Goal: Task Accomplishment & Management: Use online tool/utility

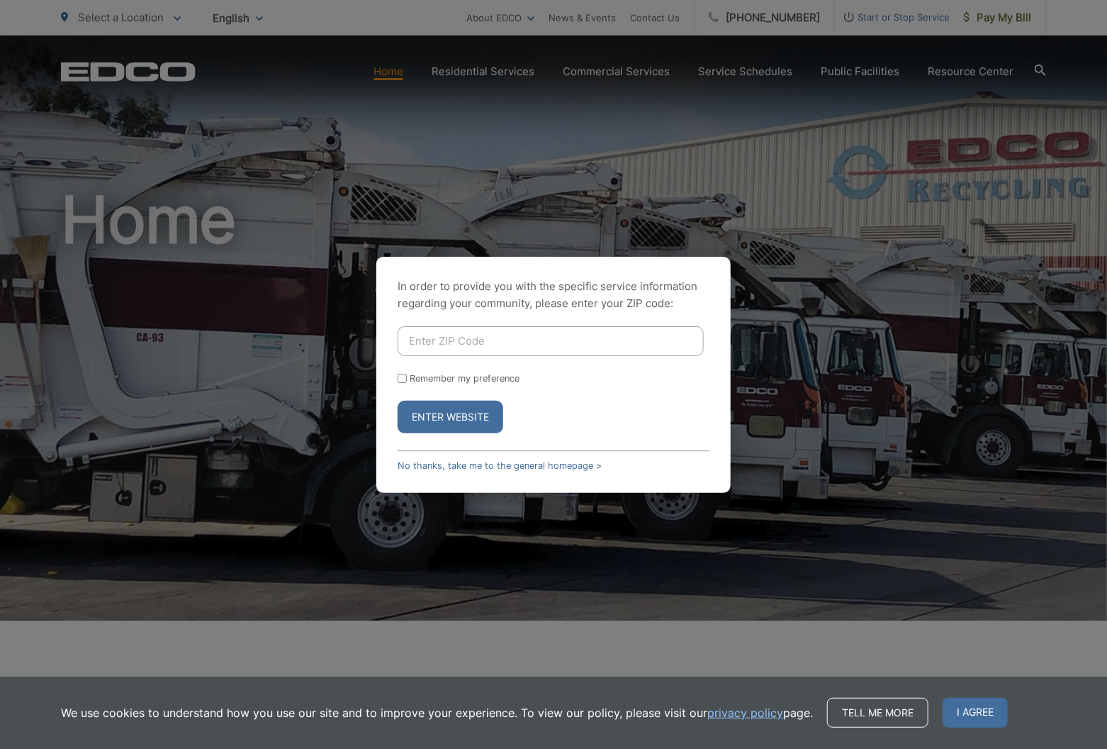
click at [469, 348] on input "Enter ZIP Code" at bounding box center [551, 341] width 306 height 30
type input "92078"
click at [456, 373] on label "Remember my preference" at bounding box center [465, 378] width 110 height 11
click at [407, 374] on input "Remember my preference" at bounding box center [402, 378] width 9 height 9
checkbox input "true"
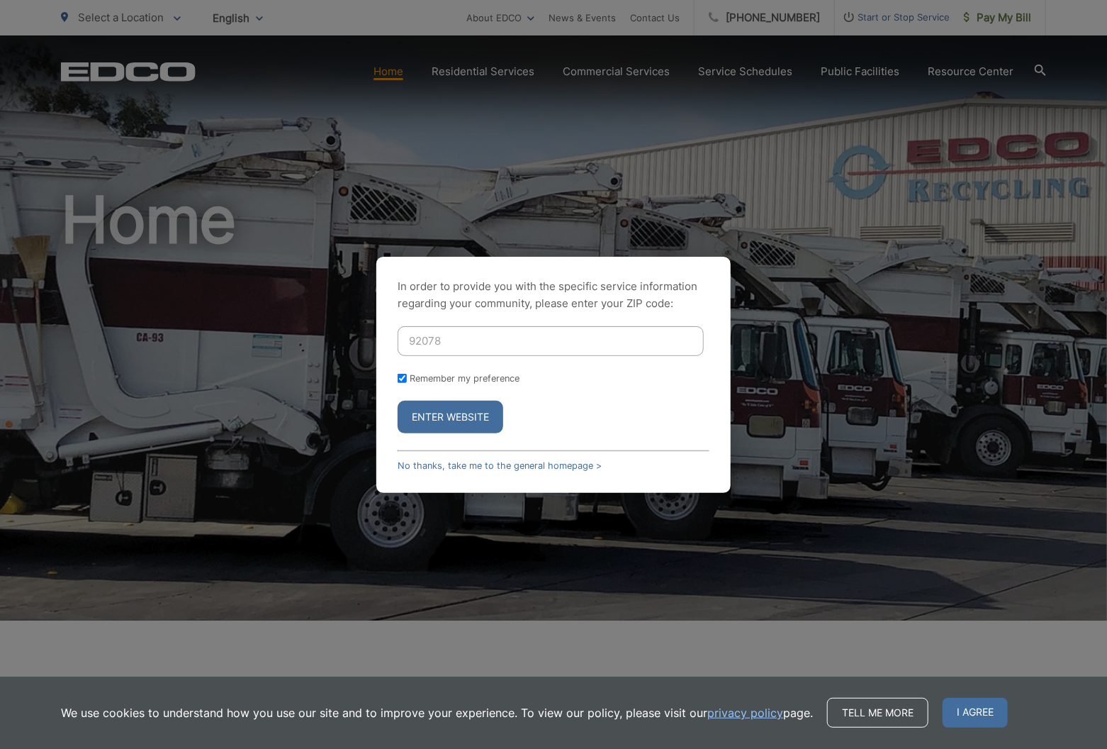
click at [454, 414] on button "Enter Website" at bounding box center [451, 416] width 106 height 33
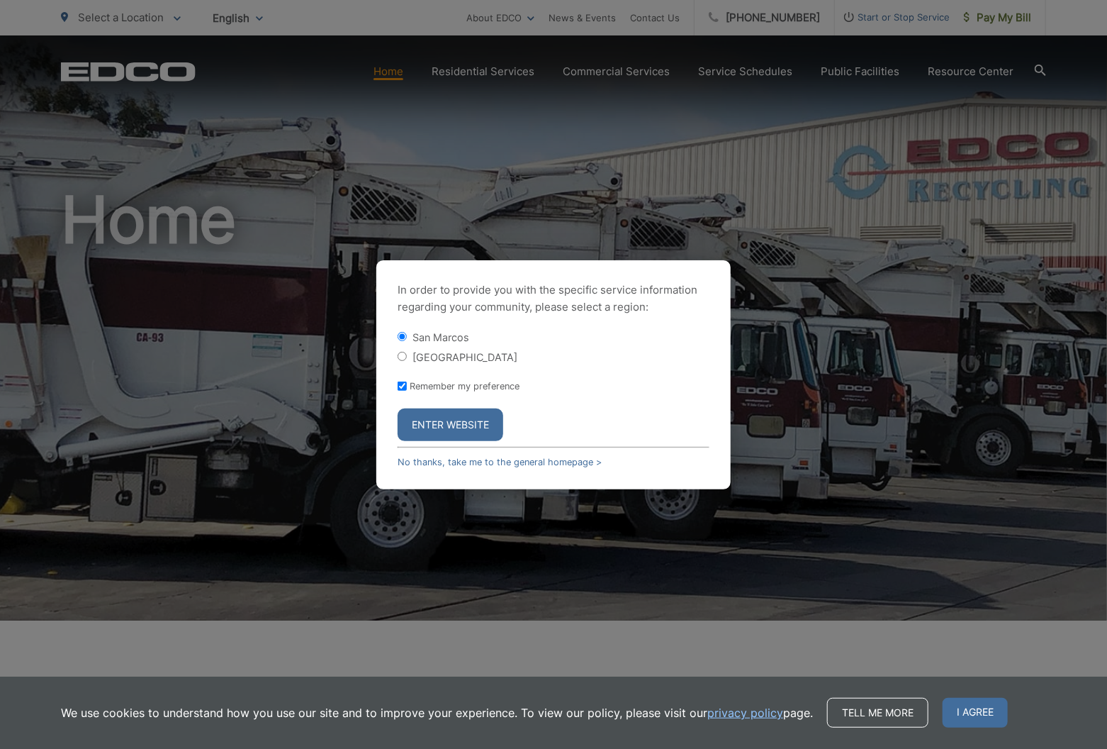
click at [465, 419] on button "Enter Website" at bounding box center [451, 424] width 106 height 33
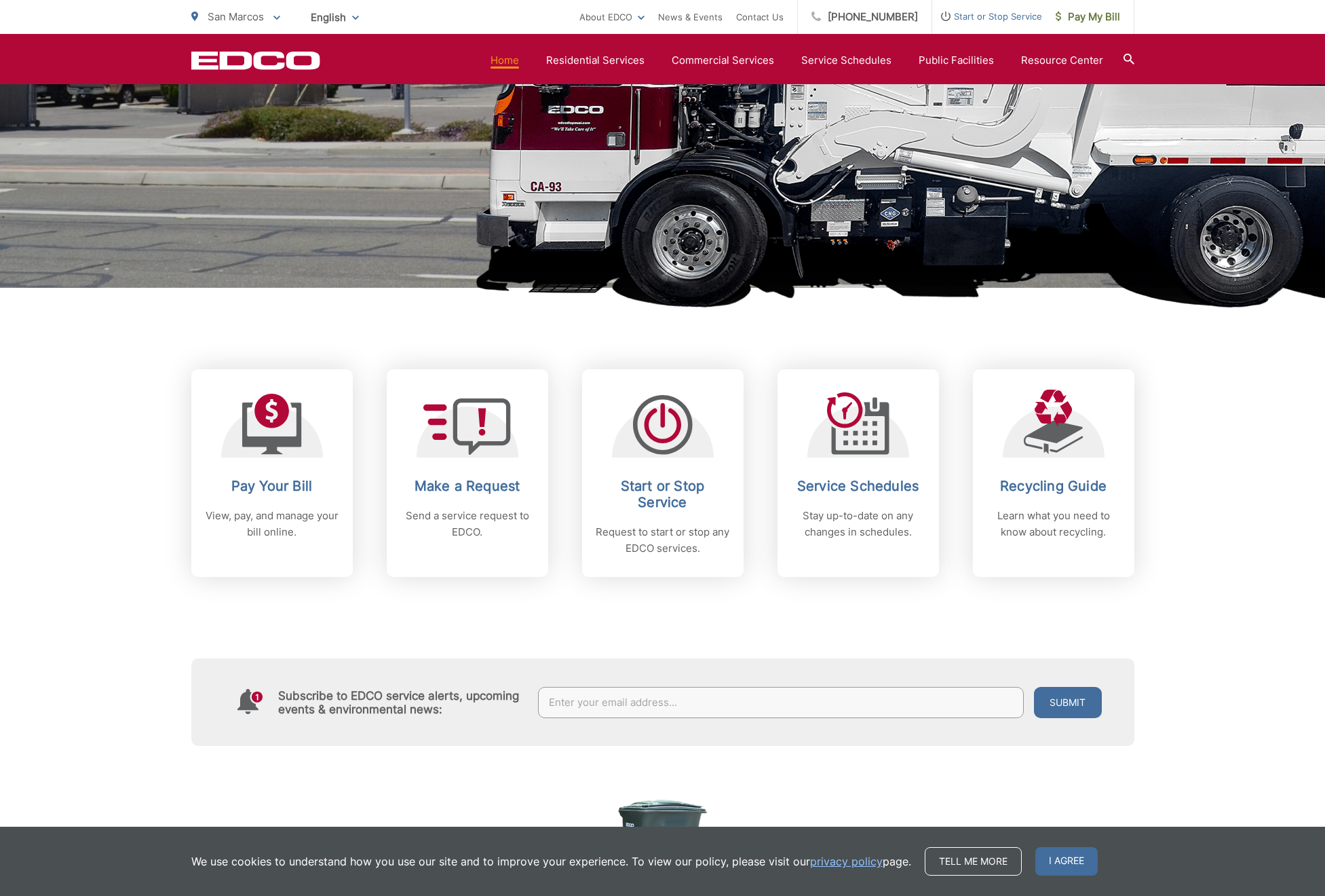
scroll to position [307, 0]
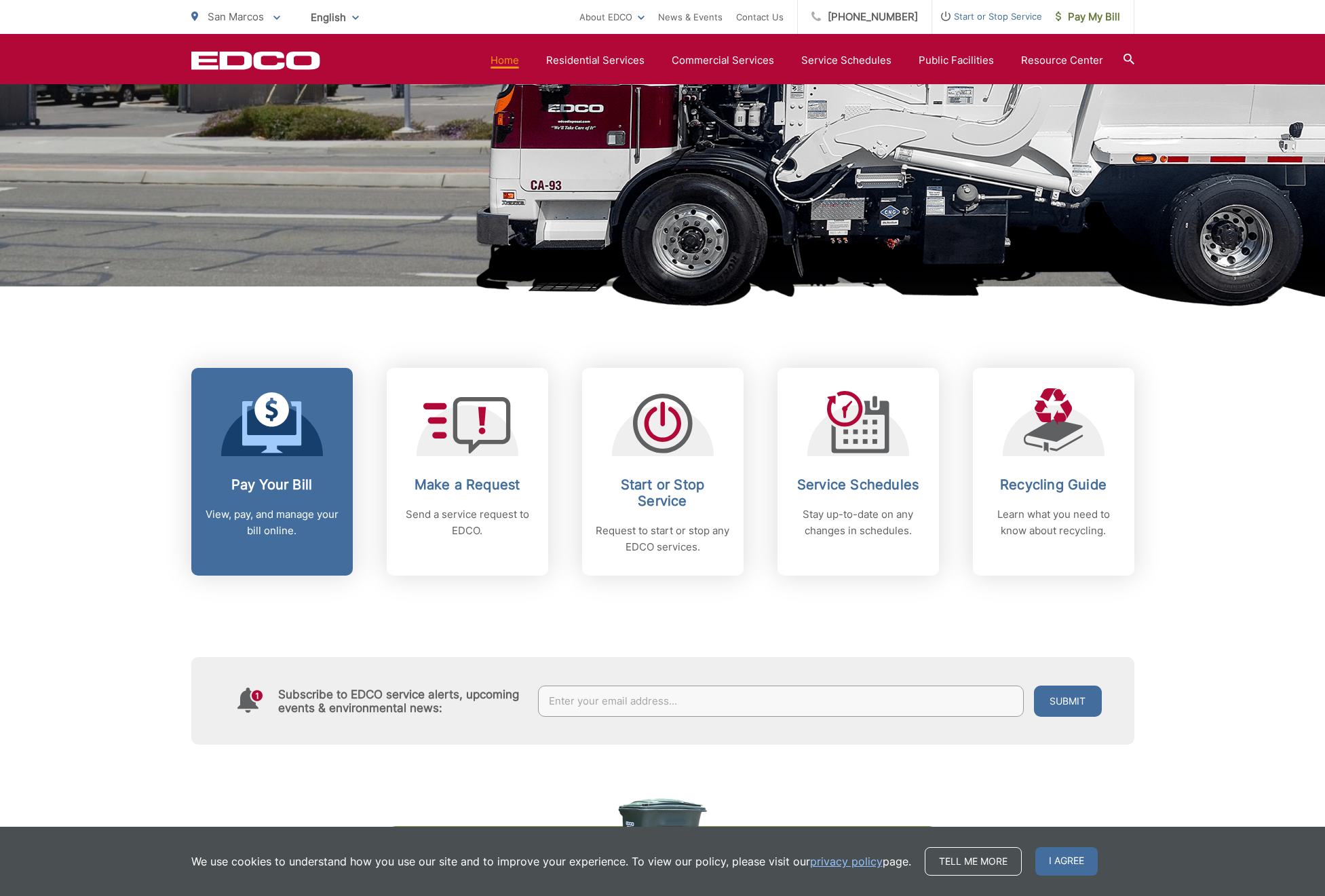
click at [256, 450] on icon at bounding box center [272, 423] width 59 height 61
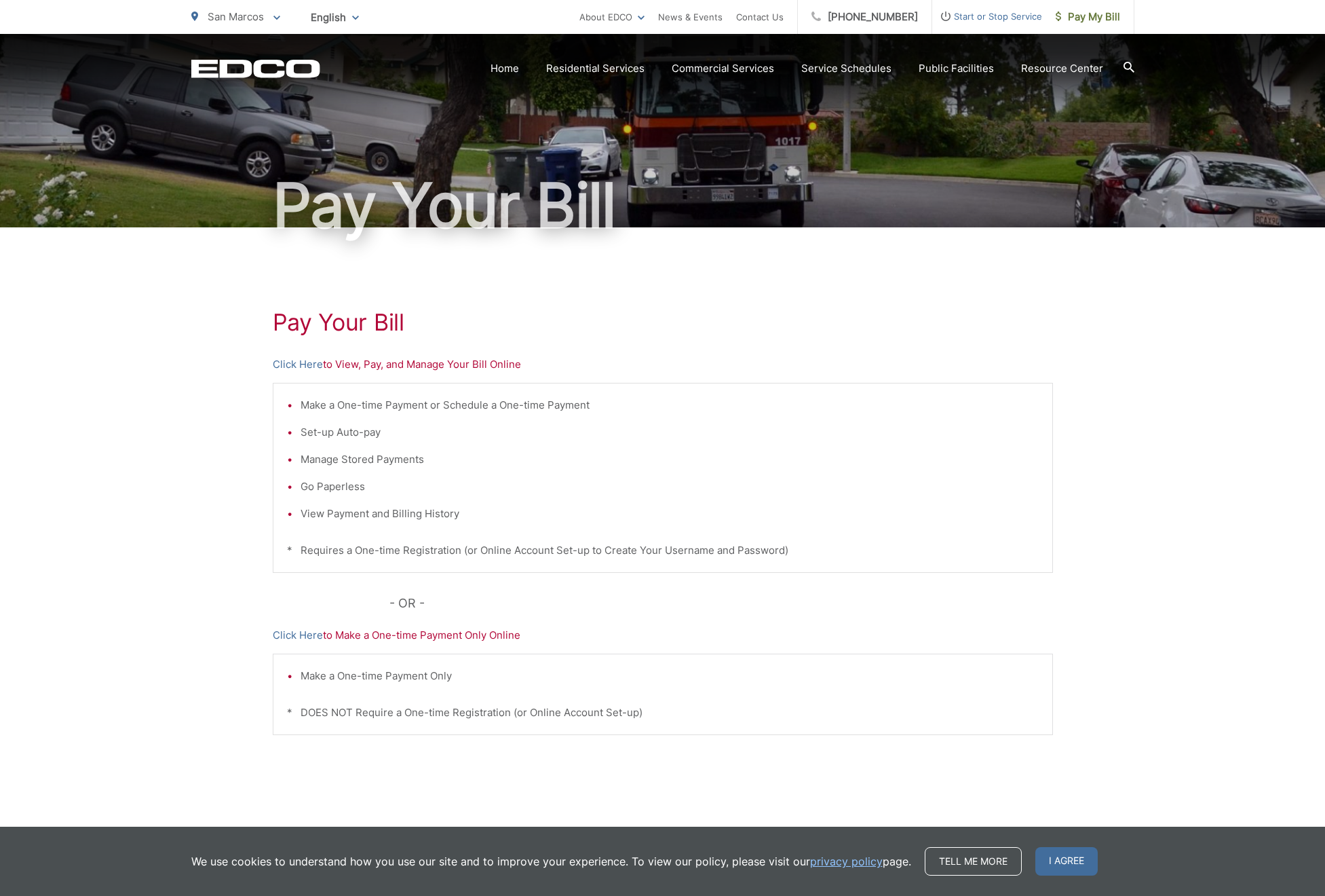
scroll to position [45, 0]
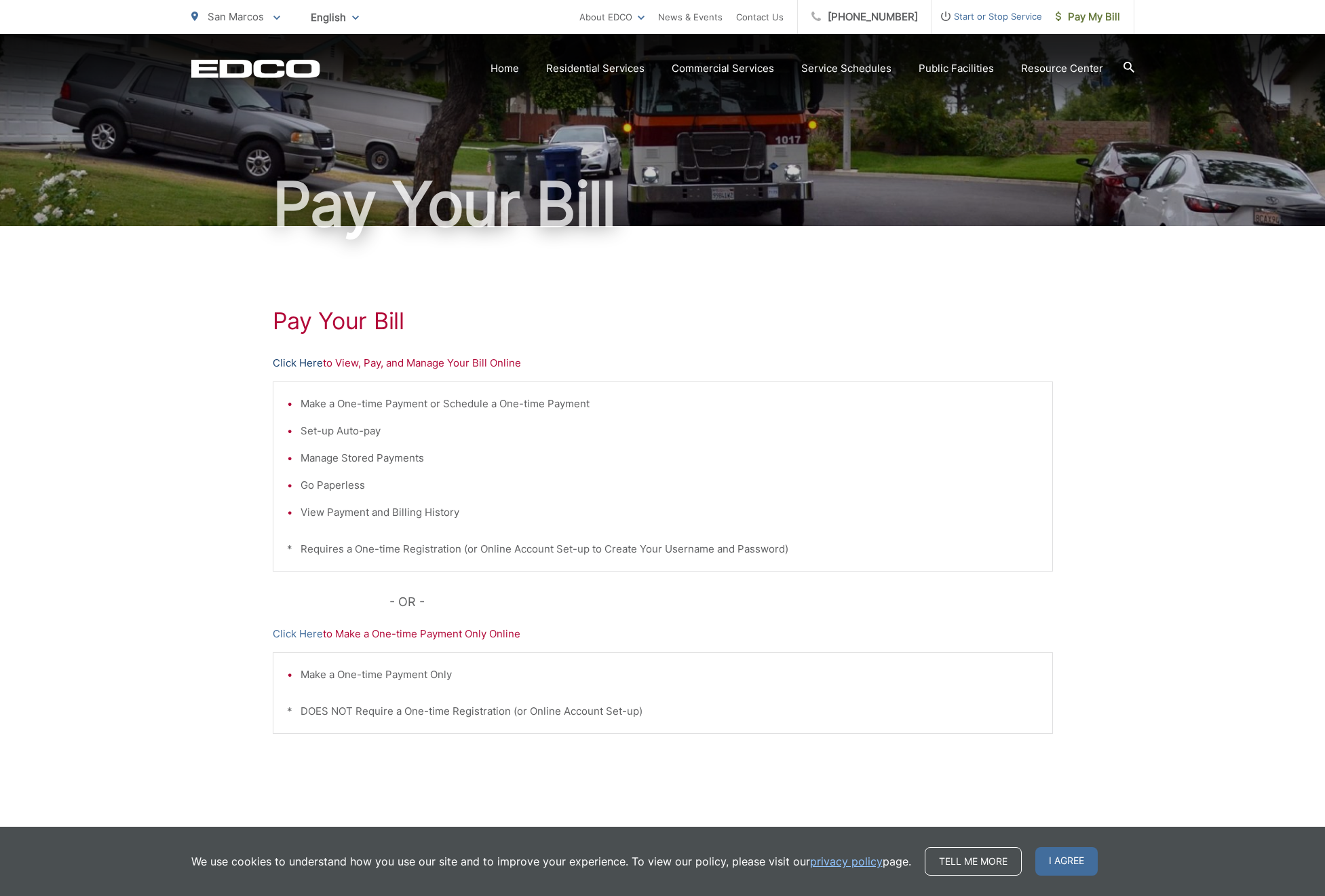
click at [305, 360] on link "Click Here" at bounding box center [298, 363] width 50 height 16
